Goal: Task Accomplishment & Management: Use online tool/utility

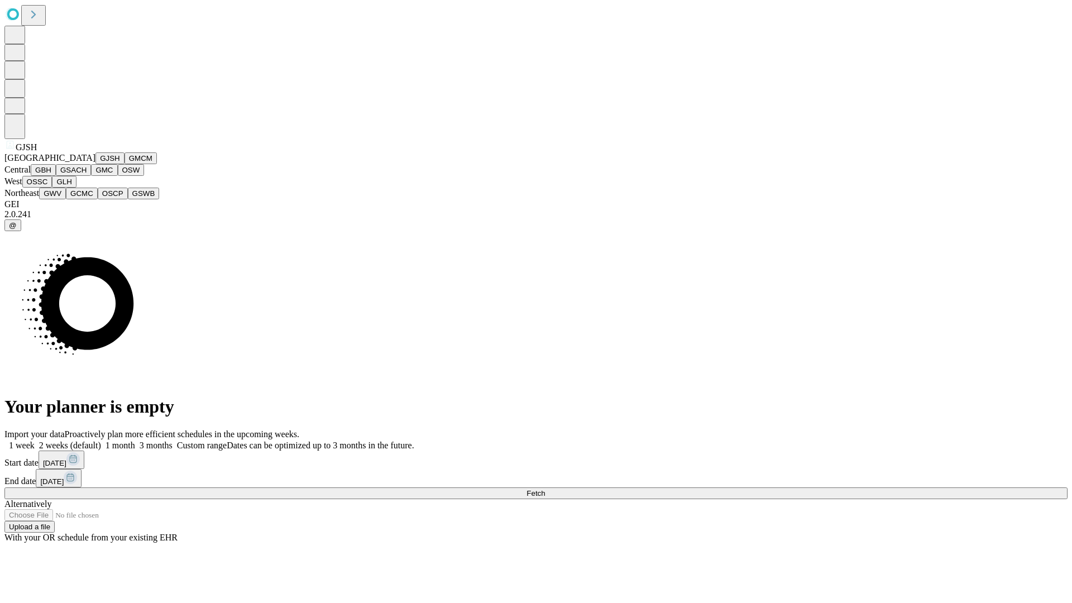
click at [95, 164] on button "GJSH" at bounding box center [109, 158] width 29 height 12
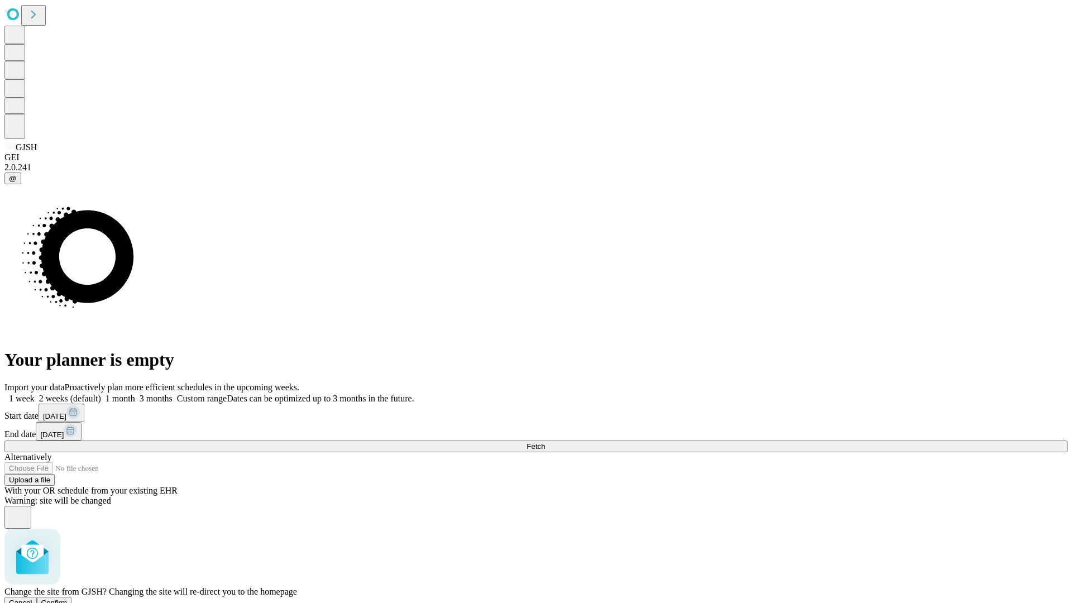
click at [68, 599] on span "Confirm" at bounding box center [54, 603] width 26 height 8
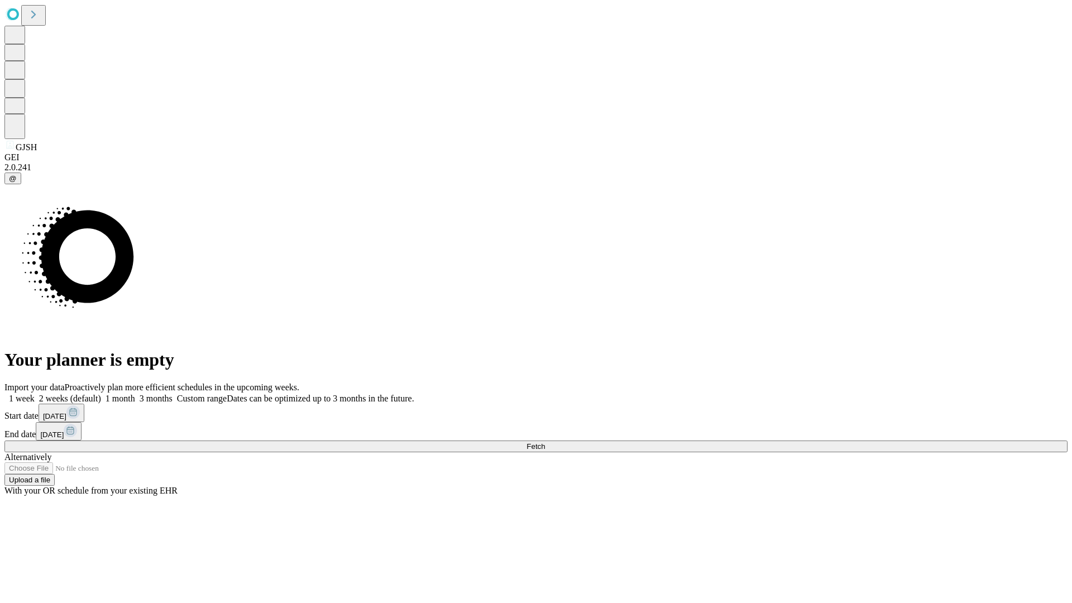
click at [101, 394] on label "2 weeks (default)" at bounding box center [68, 398] width 66 height 9
click at [545, 442] on span "Fetch" at bounding box center [536, 446] width 18 height 8
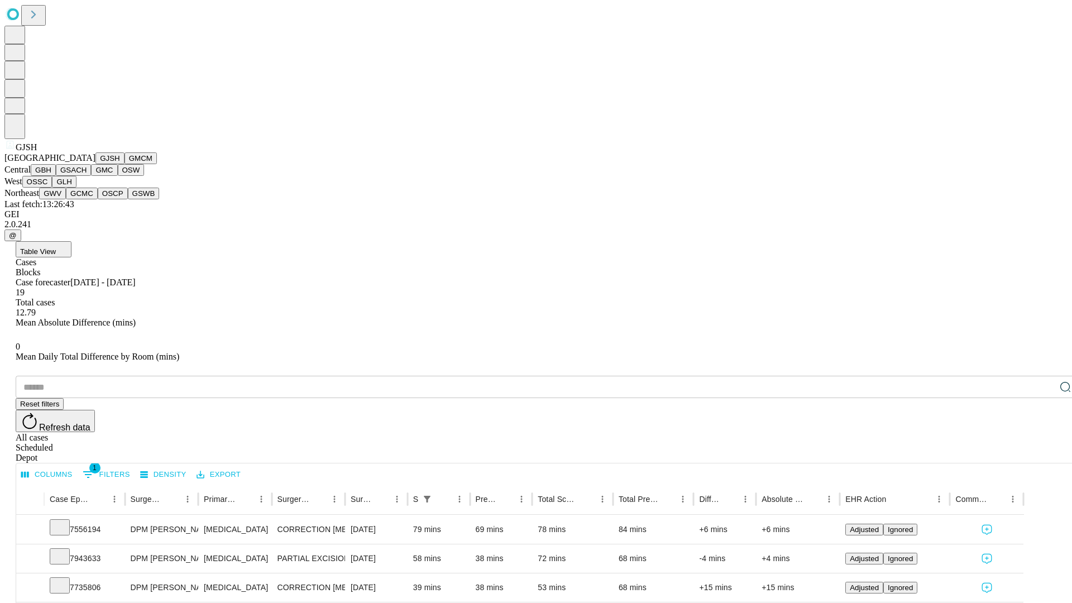
click at [125, 164] on button "GMCM" at bounding box center [141, 158] width 32 height 12
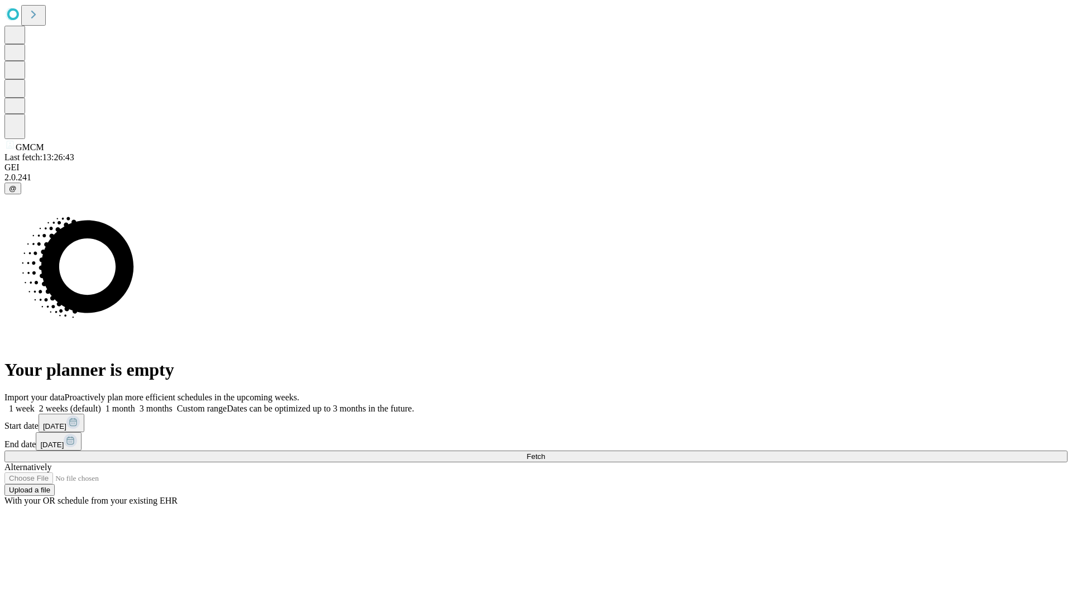
click at [101, 404] on label "2 weeks (default)" at bounding box center [68, 408] width 66 height 9
click at [545, 452] on span "Fetch" at bounding box center [536, 456] width 18 height 8
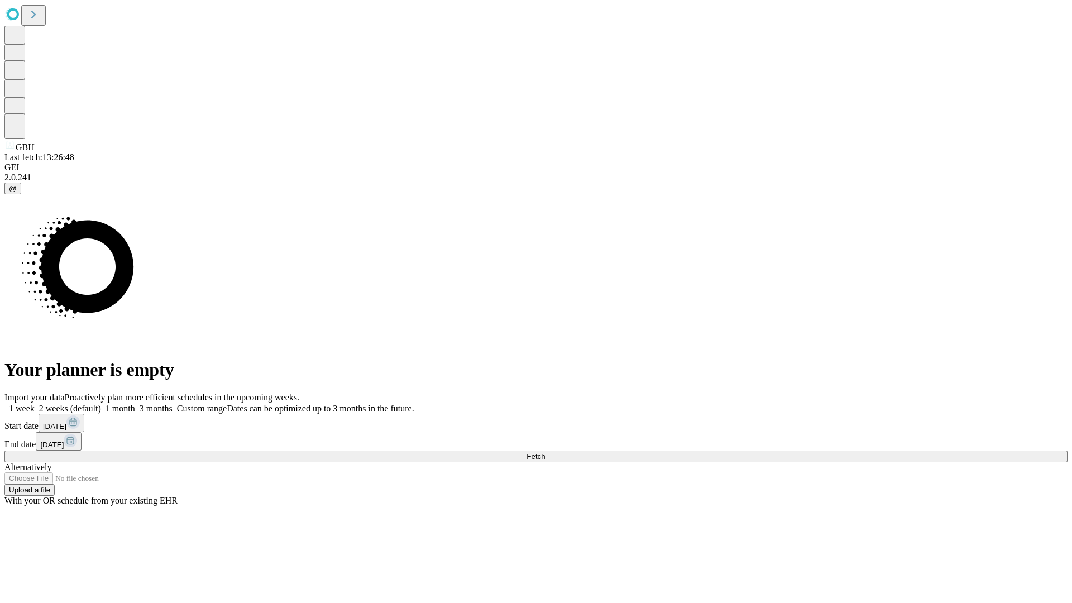
click at [101, 404] on label "2 weeks (default)" at bounding box center [68, 408] width 66 height 9
click at [545, 452] on span "Fetch" at bounding box center [536, 456] width 18 height 8
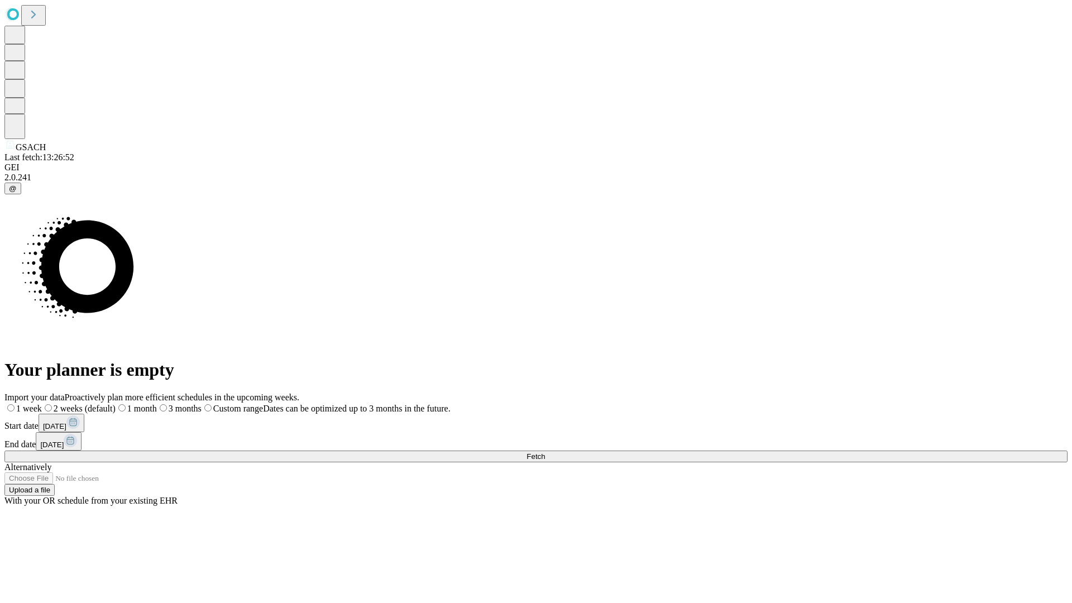
click at [545, 452] on span "Fetch" at bounding box center [536, 456] width 18 height 8
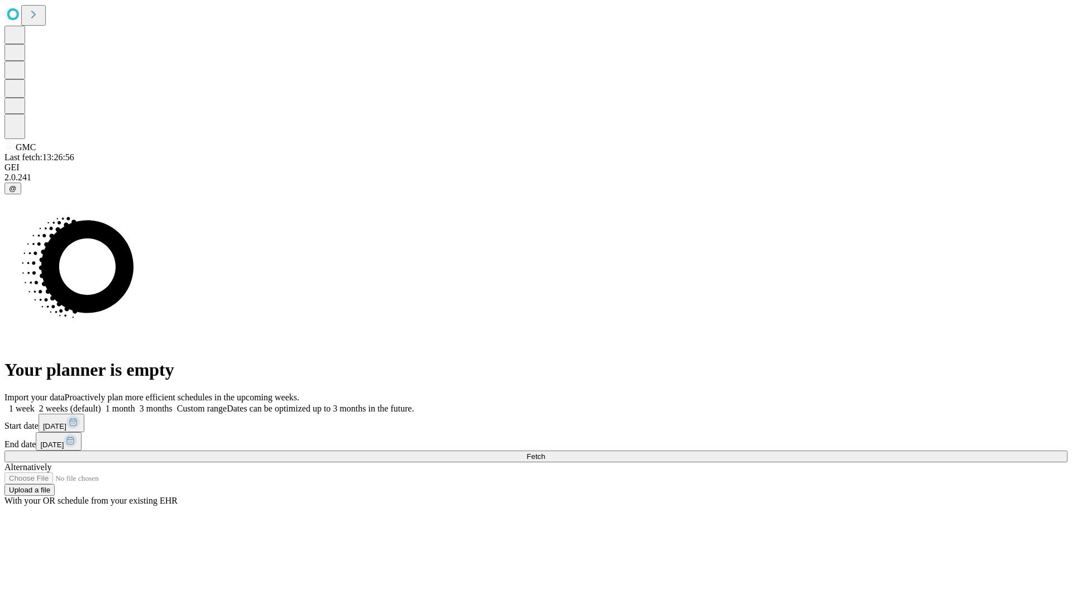
click at [101, 404] on label "2 weeks (default)" at bounding box center [68, 408] width 66 height 9
click at [545, 452] on span "Fetch" at bounding box center [536, 456] width 18 height 8
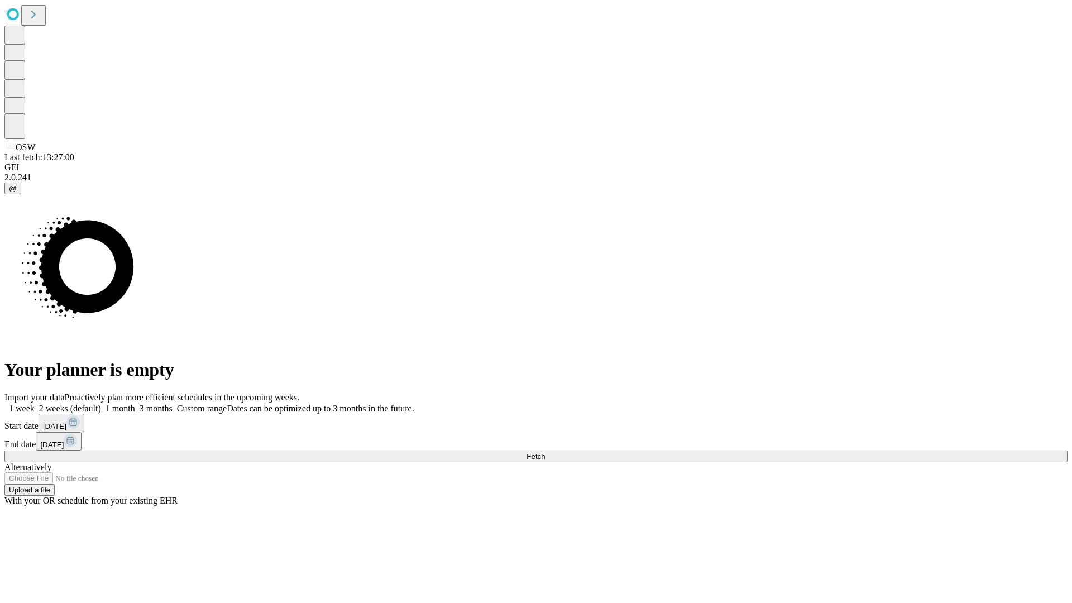
click at [101, 404] on label "2 weeks (default)" at bounding box center [68, 408] width 66 height 9
click at [545, 452] on span "Fetch" at bounding box center [536, 456] width 18 height 8
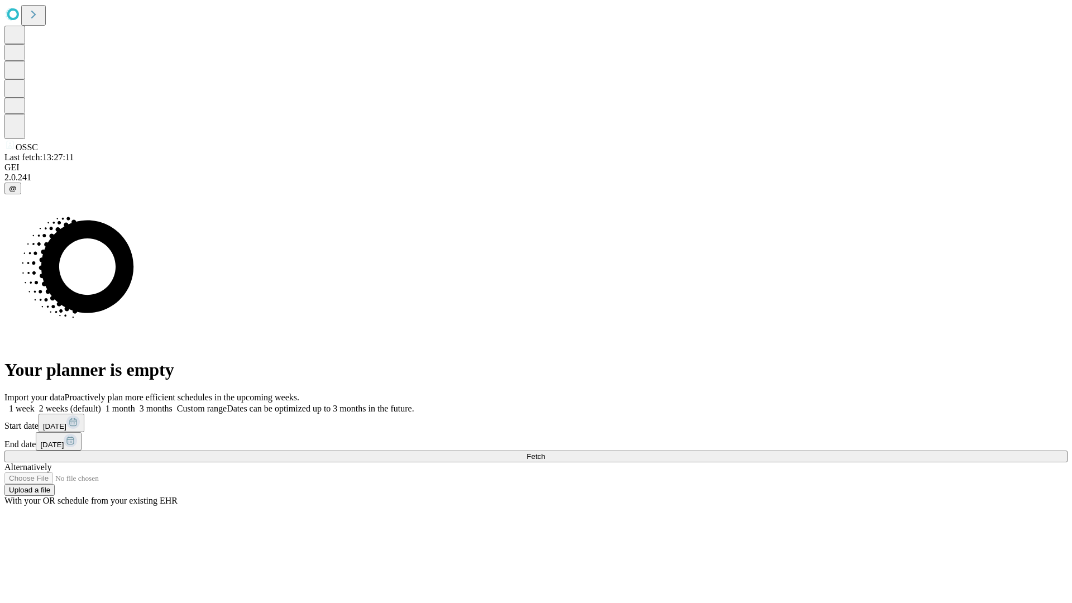
click at [101, 404] on label "2 weeks (default)" at bounding box center [68, 408] width 66 height 9
click at [545, 452] on span "Fetch" at bounding box center [536, 456] width 18 height 8
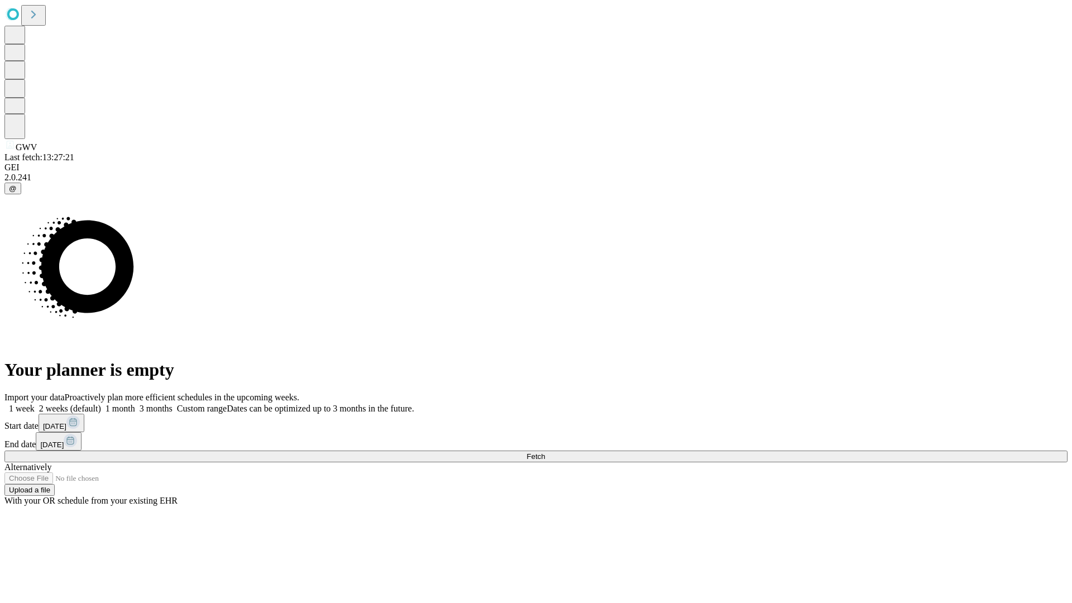
click at [101, 404] on label "2 weeks (default)" at bounding box center [68, 408] width 66 height 9
click at [545, 452] on span "Fetch" at bounding box center [536, 456] width 18 height 8
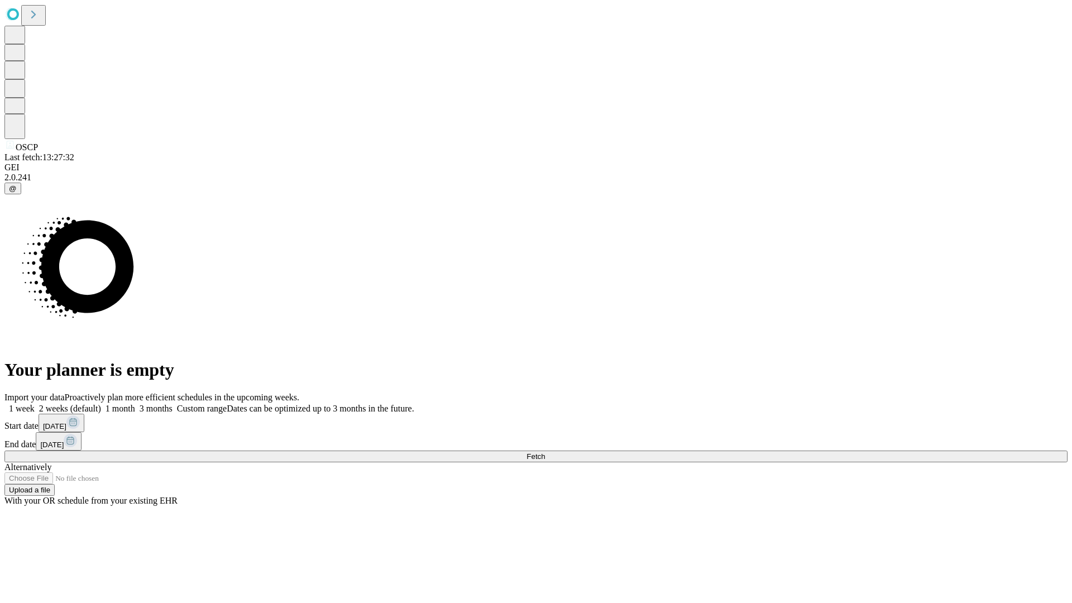
click at [545, 452] on span "Fetch" at bounding box center [536, 456] width 18 height 8
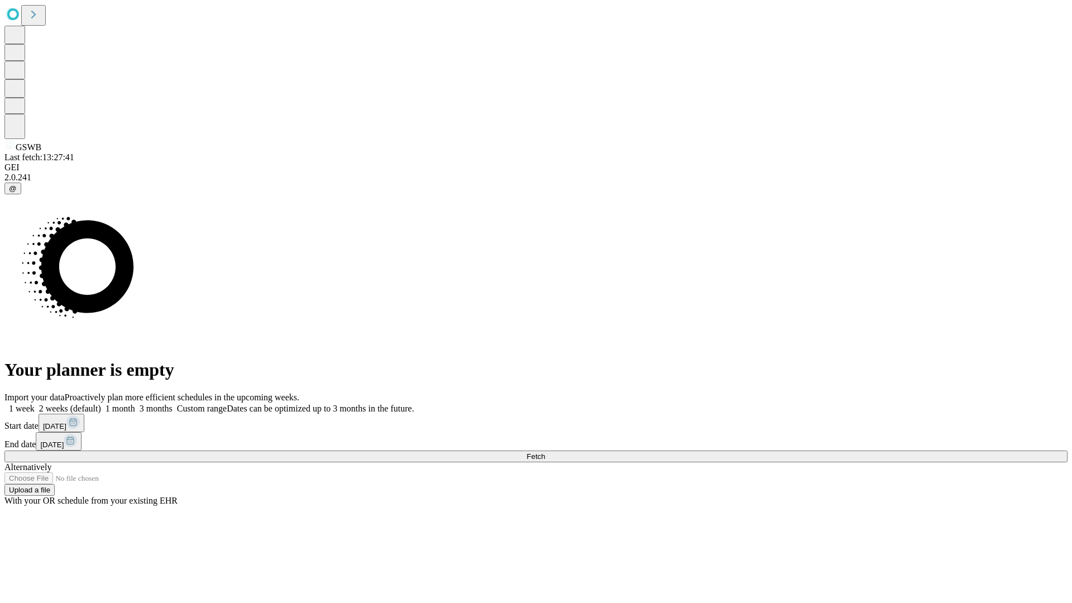
click at [101, 404] on label "2 weeks (default)" at bounding box center [68, 408] width 66 height 9
click at [545, 452] on span "Fetch" at bounding box center [536, 456] width 18 height 8
